Goal: Transaction & Acquisition: Book appointment/travel/reservation

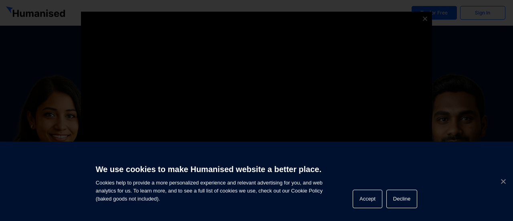
click at [504, 179] on span "Cookie Notice" at bounding box center [503, 181] width 8 height 8
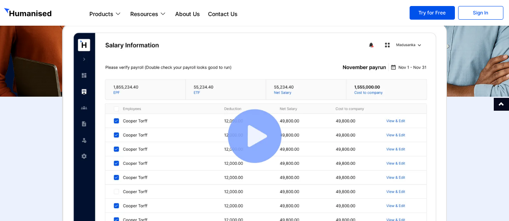
scroll to position [177, 0]
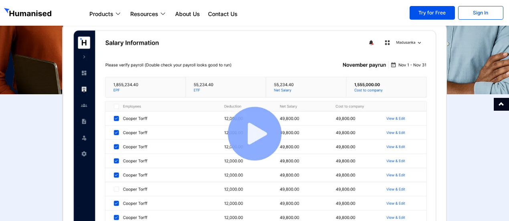
click at [273, 122] on img at bounding box center [254, 133] width 385 height 227
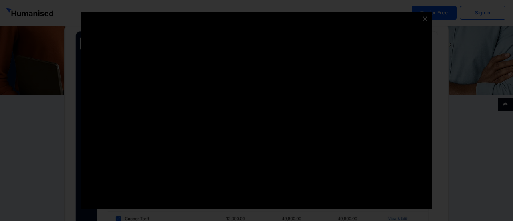
click at [425, 18] on icon at bounding box center [425, 19] width 6 height 6
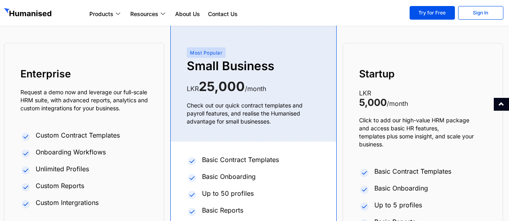
scroll to position [3020, 0]
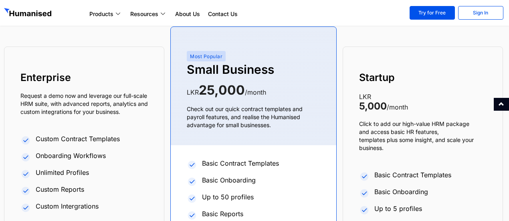
click at [144, 106] on p "Request a demo now and leverage our full-scale HRM suite, with advanced reports…" at bounding box center [84, 104] width 128 height 24
click at [91, 127] on div "Enterprise Request a demo now and leverage our full-scale HRM suite, with advan…" at bounding box center [84, 168] width 160 height 243
click at [416, 116] on div "Startup LKR 5,000 /month Click to add our high-value HRM package and access bas…" at bounding box center [423, 168] width 160 height 243
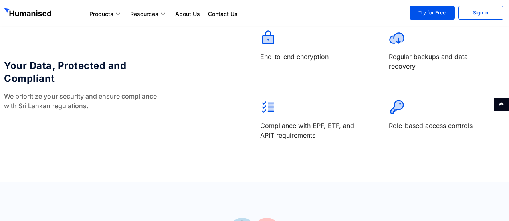
scroll to position [3351, 0]
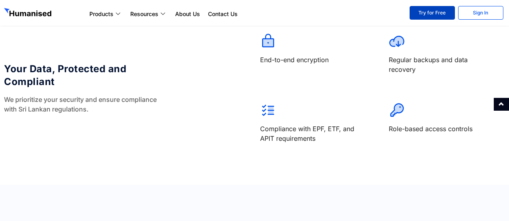
click at [441, 14] on link "Try for Free" at bounding box center [432, 13] width 45 height 14
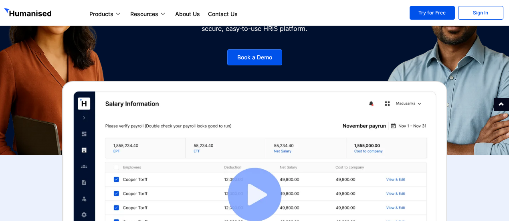
scroll to position [116, 0]
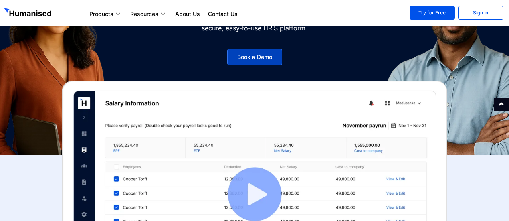
click at [269, 56] on span "Book a Demo" at bounding box center [254, 57] width 35 height 6
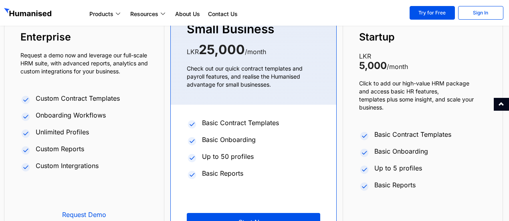
scroll to position [3060, 0]
click at [379, 150] on span "Basic Onboarding" at bounding box center [401, 152] width 56 height 10
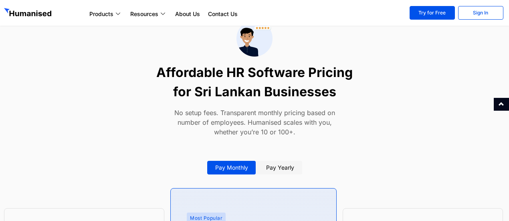
scroll to position [2857, 0]
